Goal: Use online tool/utility: Utilize a website feature to perform a specific function

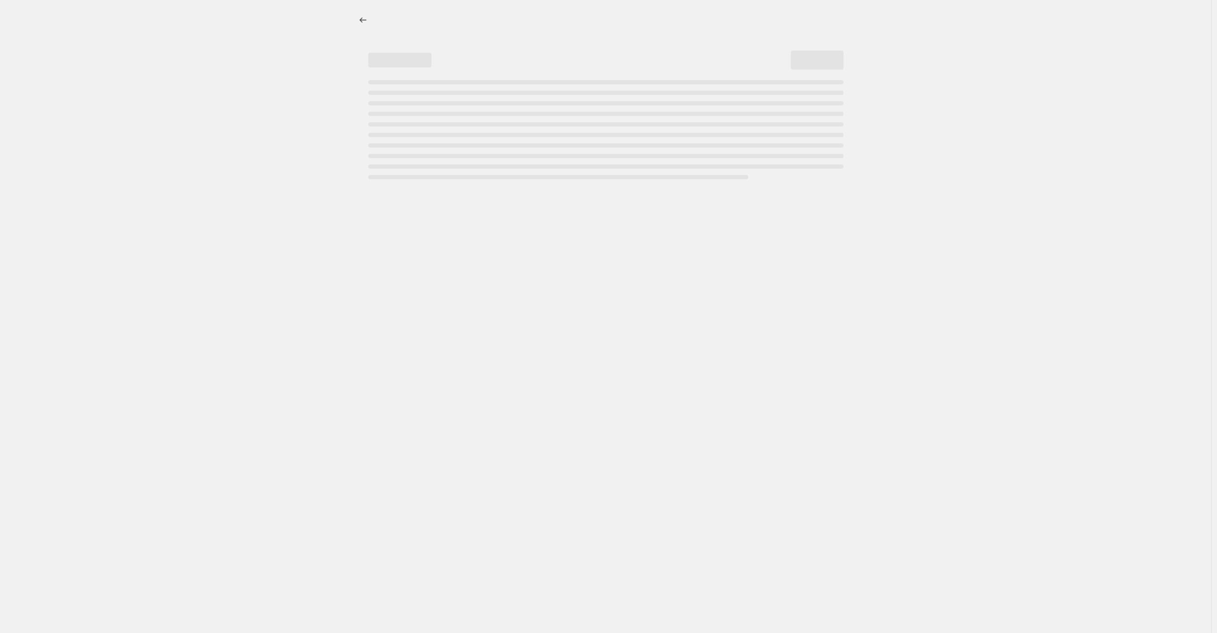
select select "percentage"
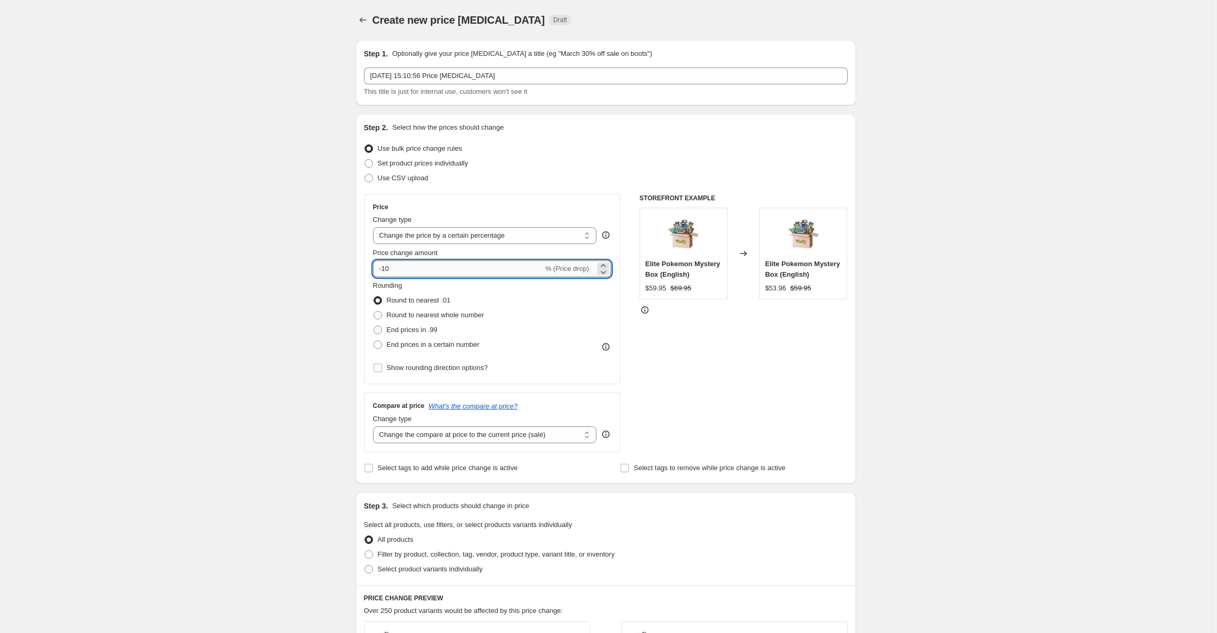
click at [425, 274] on input "-10" at bounding box center [458, 268] width 170 height 17
type input "-1"
type input "-80"
click at [116, 364] on div "Create new price [MEDICAL_DATA]. This page is ready Create new price [MEDICAL_D…" at bounding box center [605, 531] width 1211 height 1063
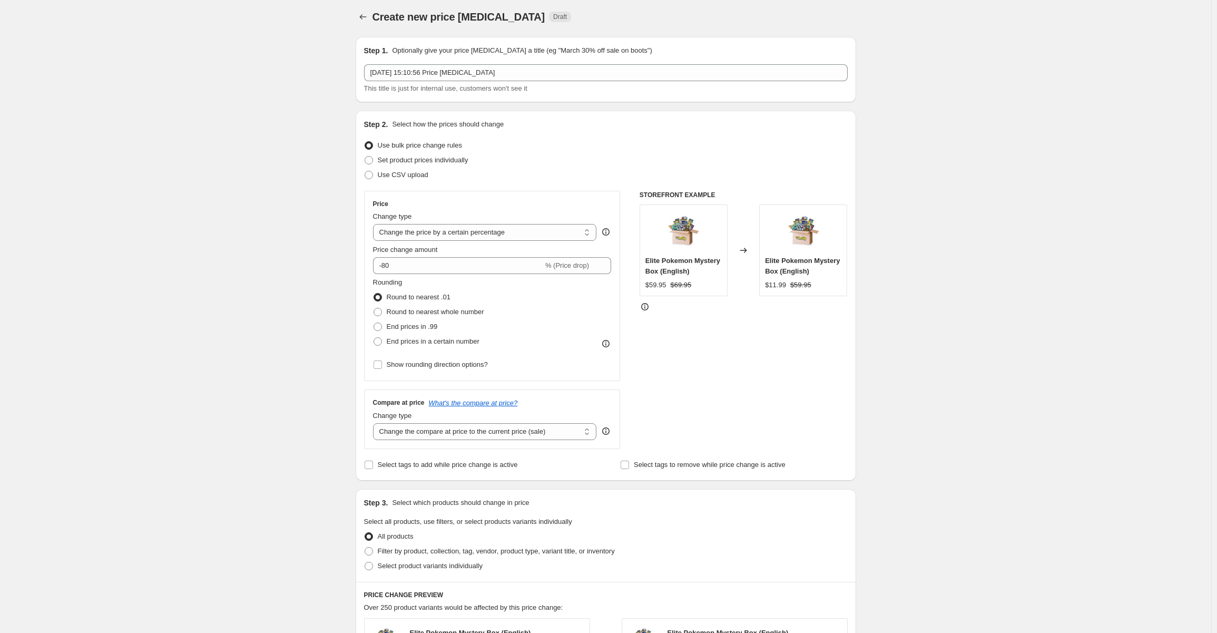
scroll to position [211, 0]
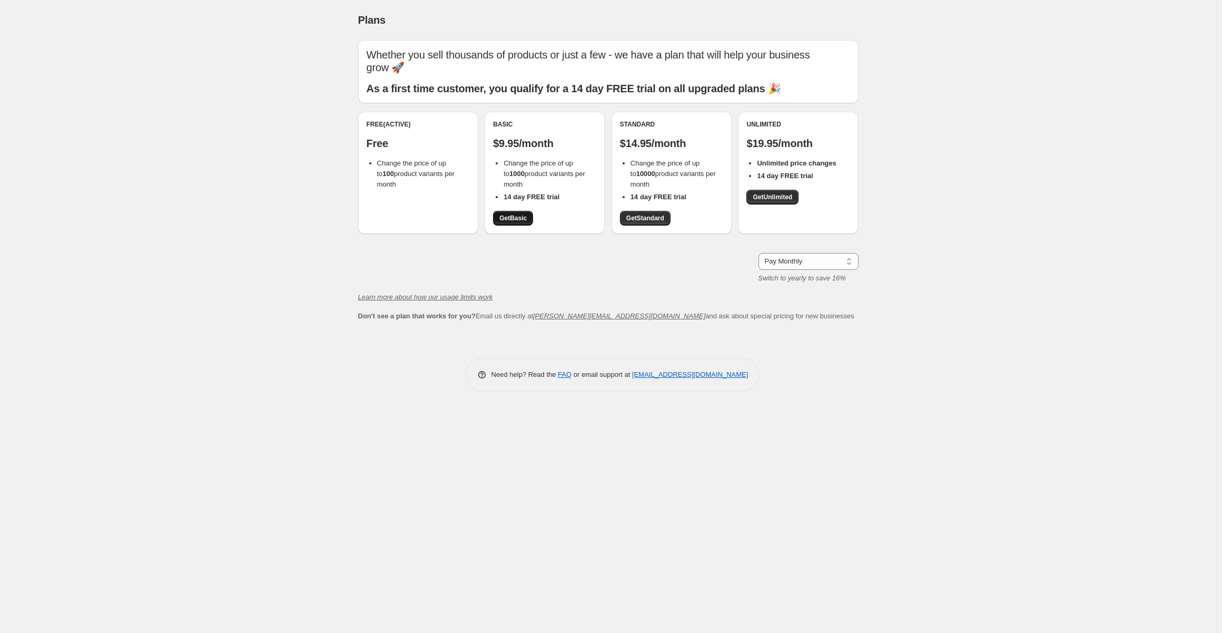
click at [520, 219] on span "Get Basic" at bounding box center [512, 218] width 27 height 8
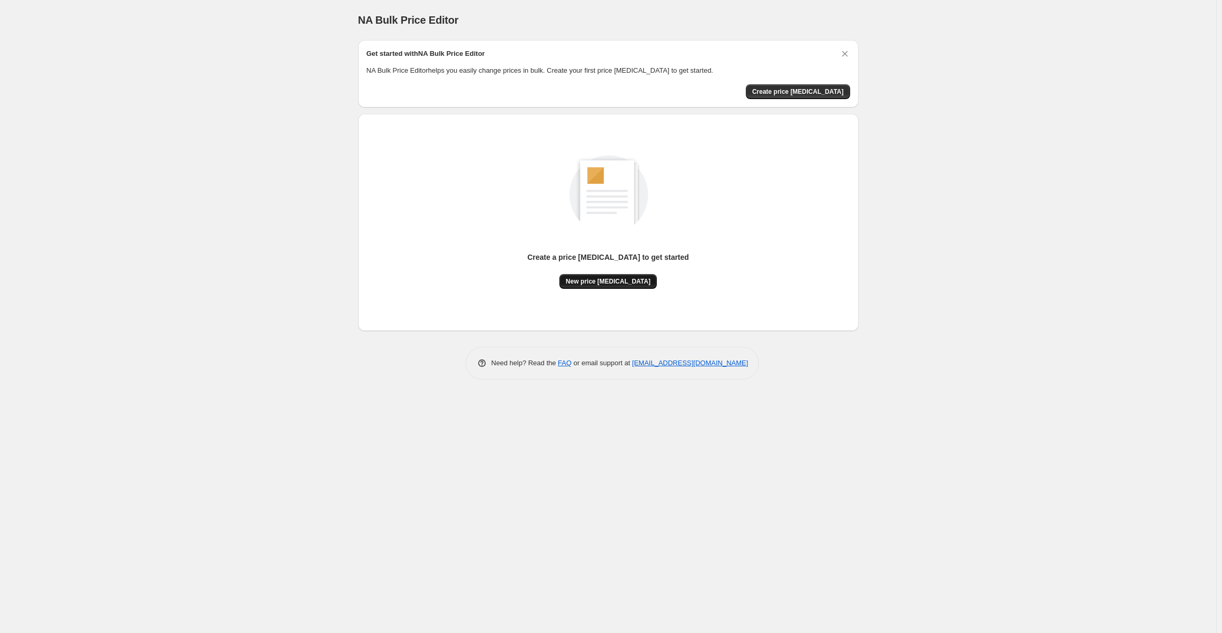
click at [605, 278] on span "New price [MEDICAL_DATA]" at bounding box center [608, 281] width 85 height 8
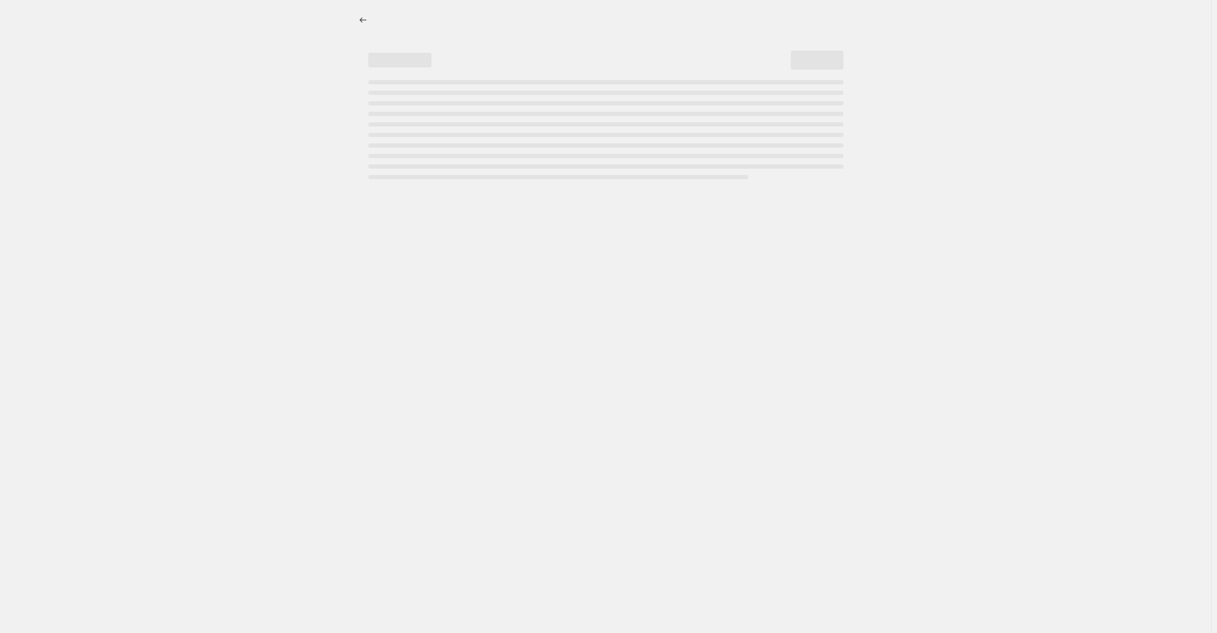
select select "percentage"
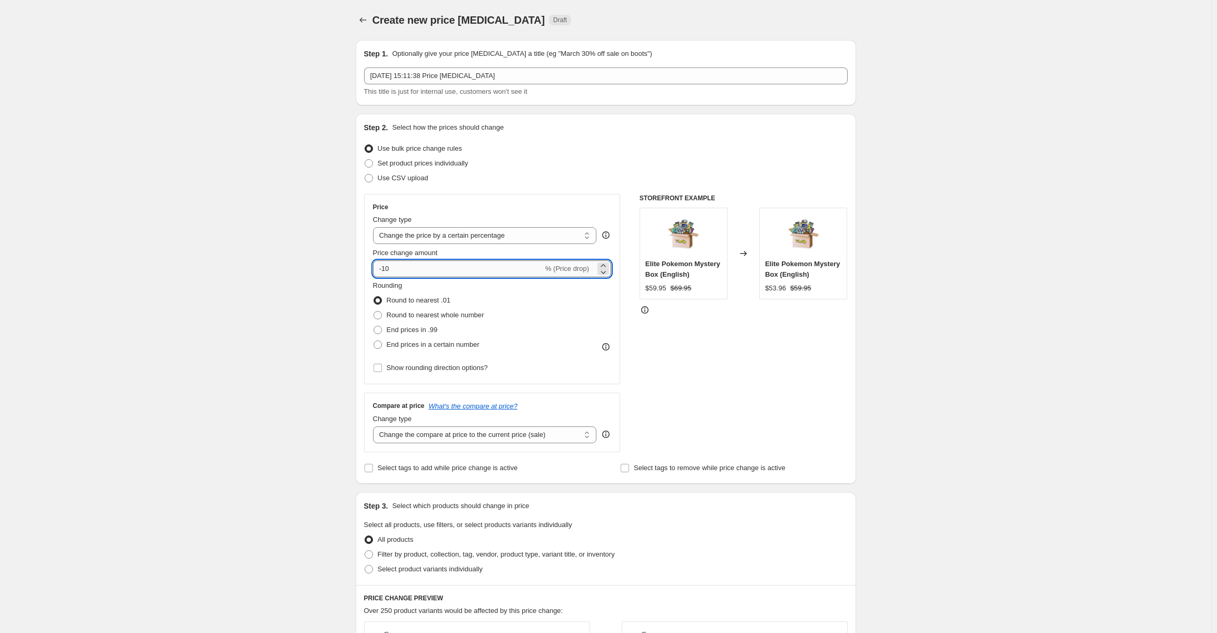
click at [407, 269] on input "-10" at bounding box center [458, 268] width 170 height 17
type input "-1"
type input "-80"
click at [687, 390] on div "STOREFRONT EXAMPLE Elite Pokemon Mystery Box (English) $59.95 $69.95 Changed to…" at bounding box center [743, 323] width 208 height 258
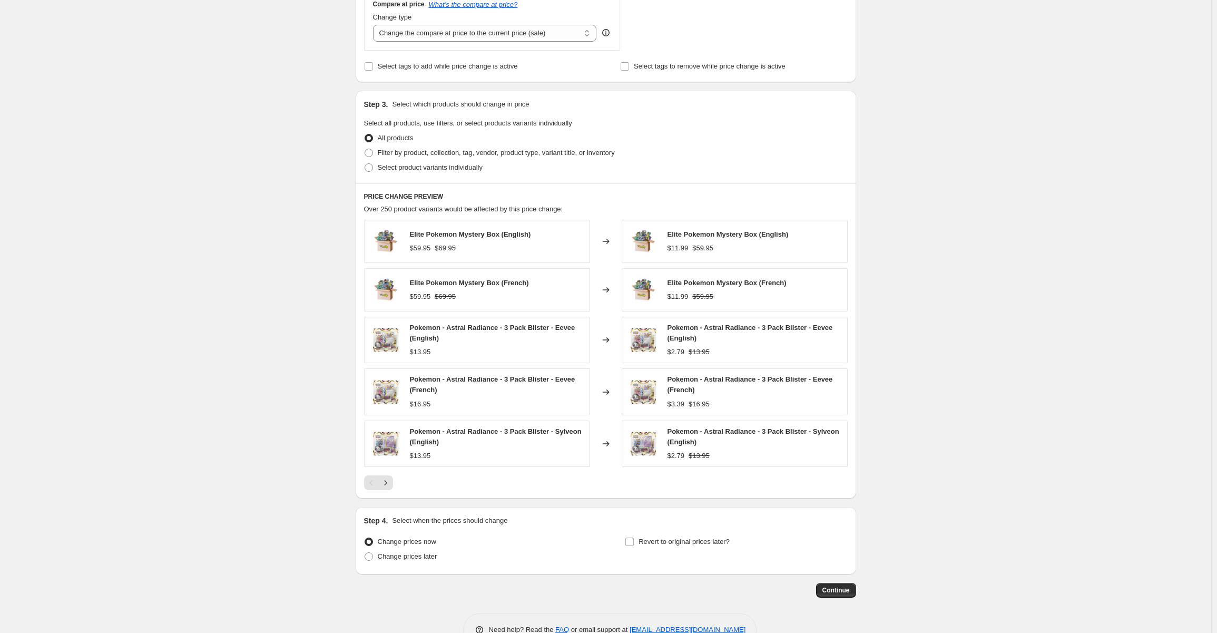
scroll to position [428, 0]
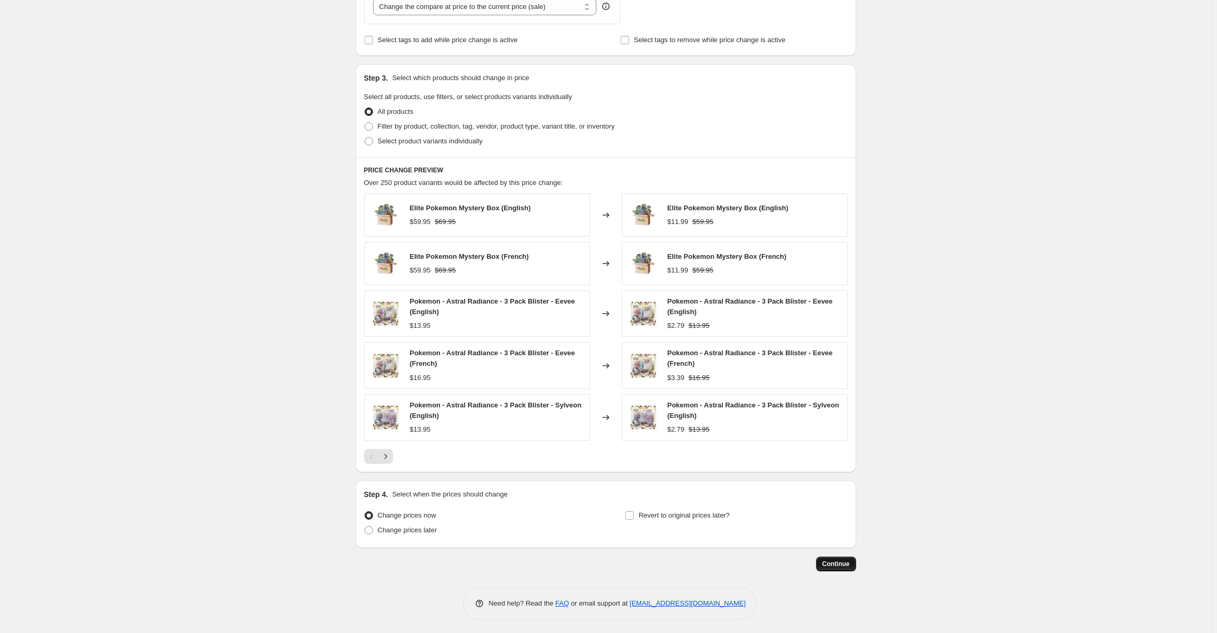
click at [847, 561] on span "Continue" at bounding box center [835, 563] width 27 height 8
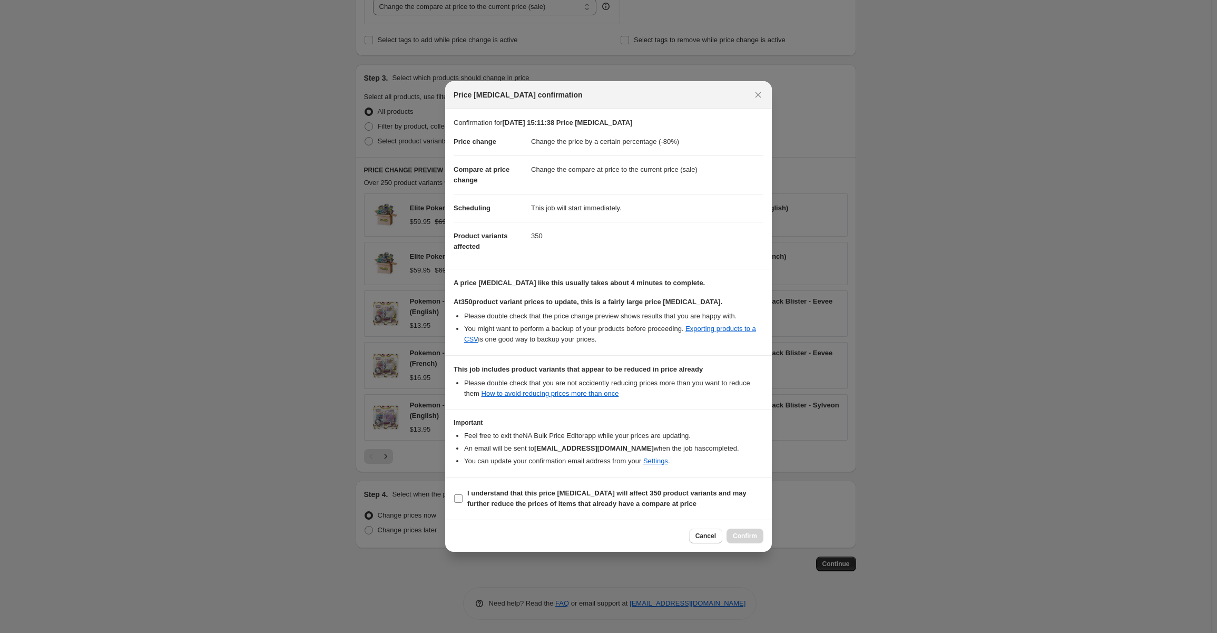
click at [457, 498] on input "I understand that this price change job will affect 350 product variants and ma…" at bounding box center [458, 498] width 8 height 8
checkbox input "true"
click at [741, 542] on button "Confirm" at bounding box center [744, 535] width 37 height 15
